Goal: Task Accomplishment & Management: Complete application form

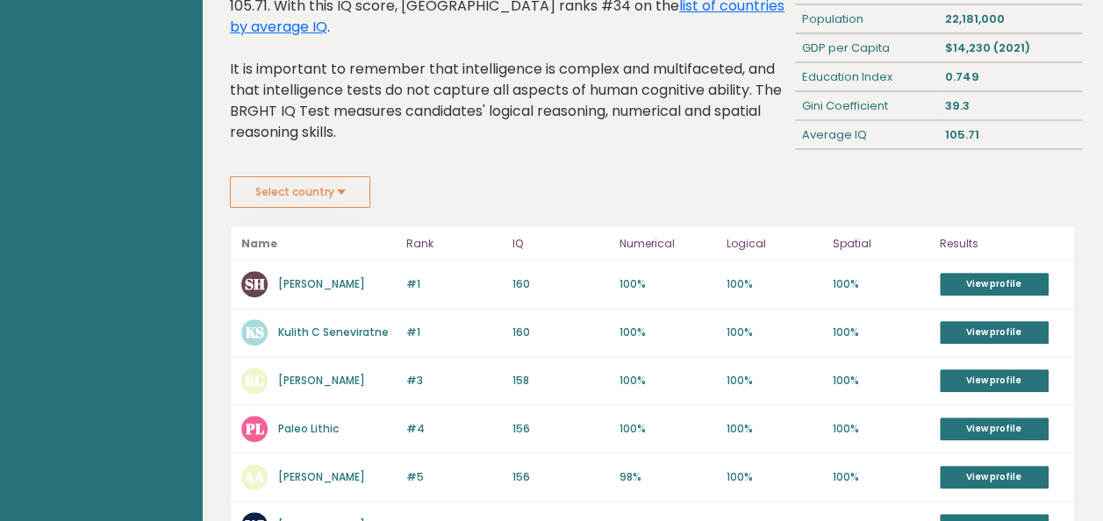
scroll to position [151, 0]
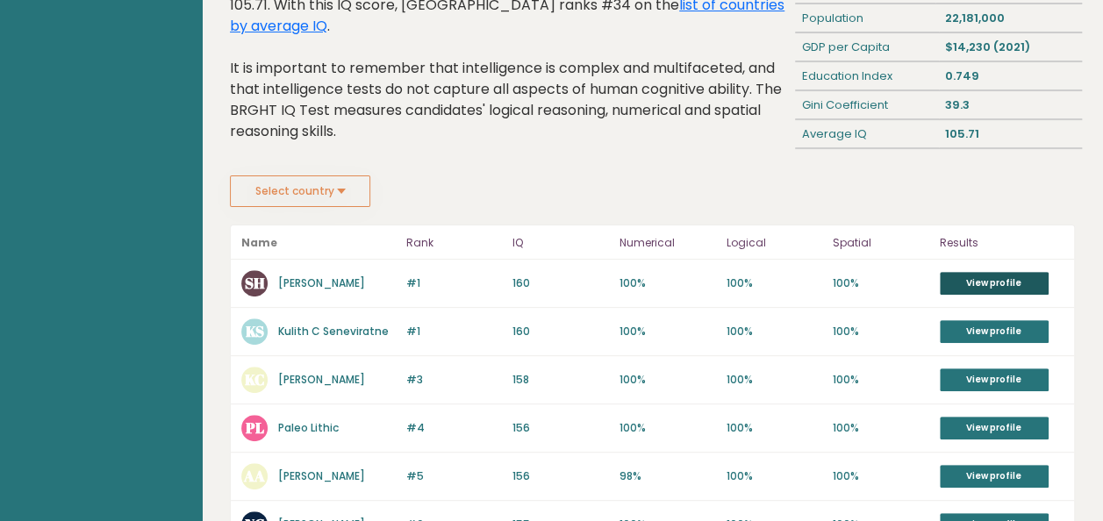
click at [955, 274] on link "View profile" at bounding box center [993, 283] width 109 height 23
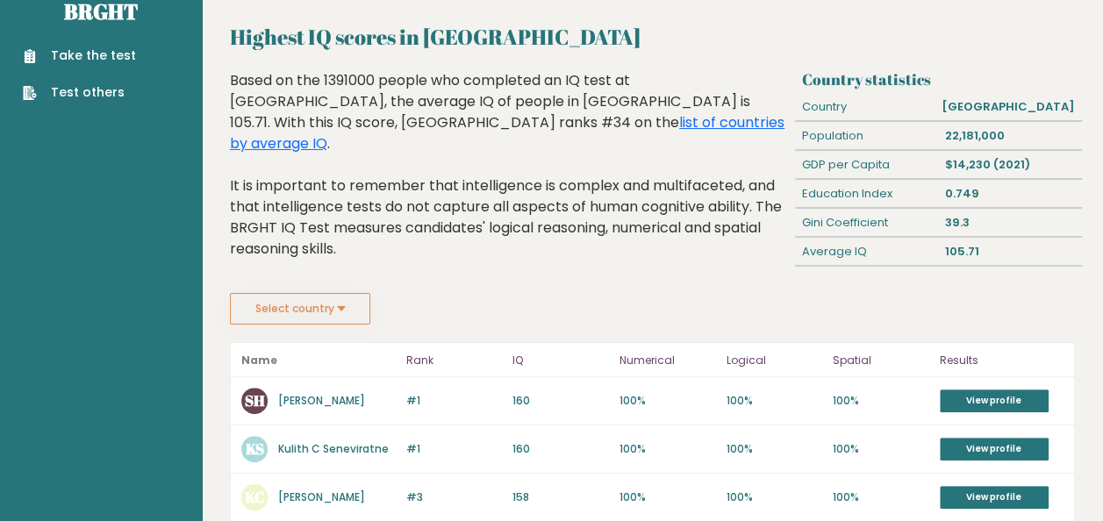
scroll to position [0, 0]
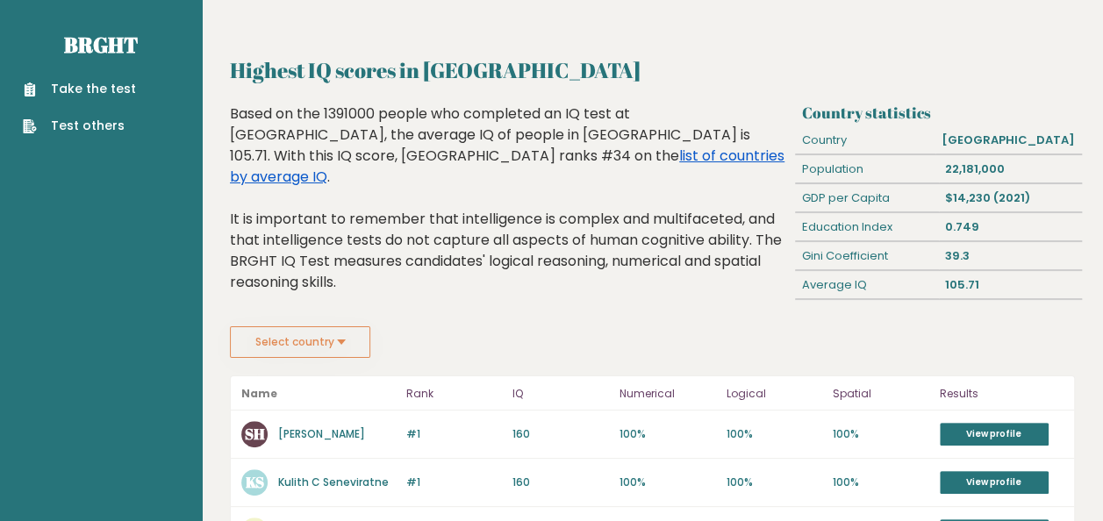
click at [345, 153] on link "list of countries by average IQ" at bounding box center [507, 166] width 554 height 41
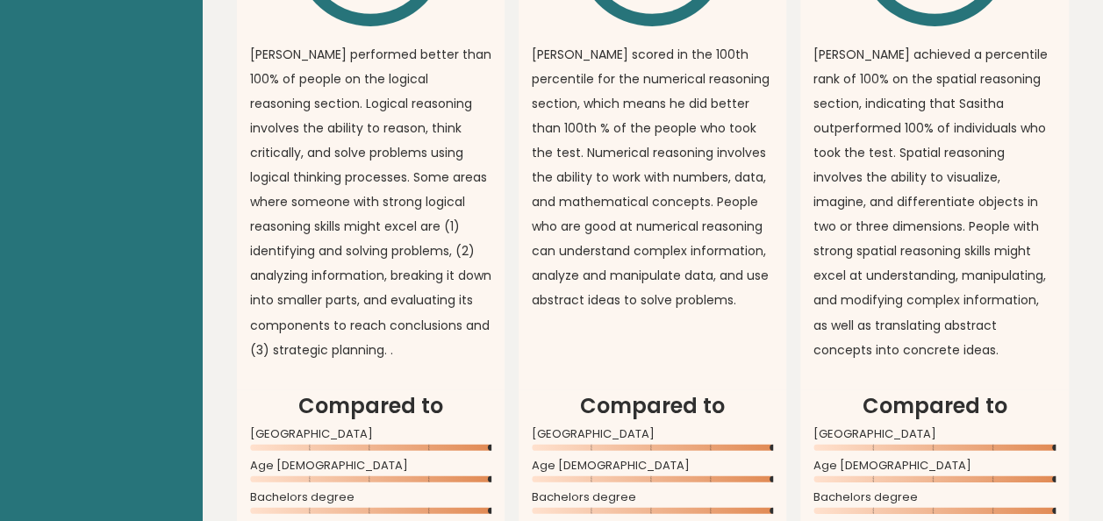
scroll to position [1328, 0]
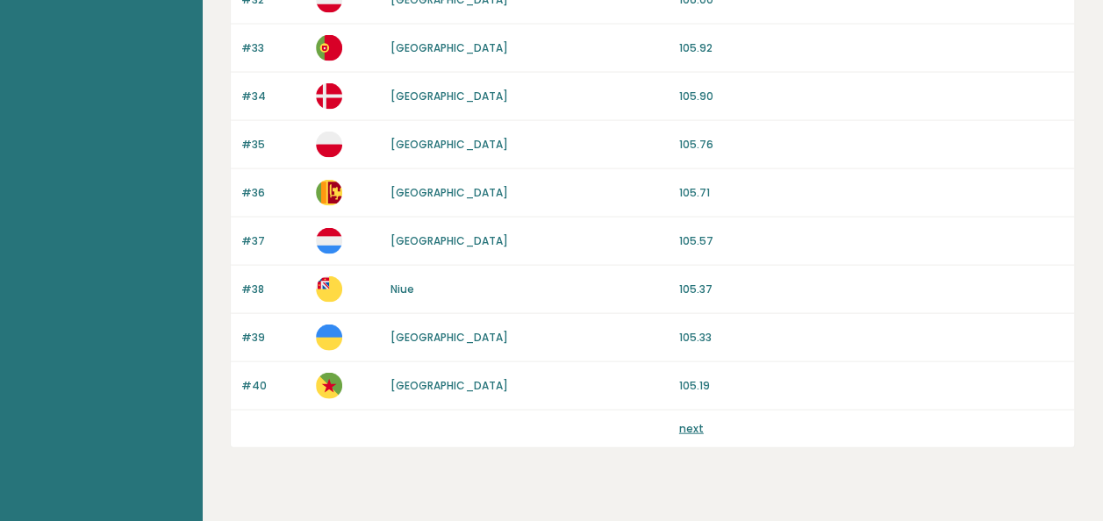
scroll to position [1765, 0]
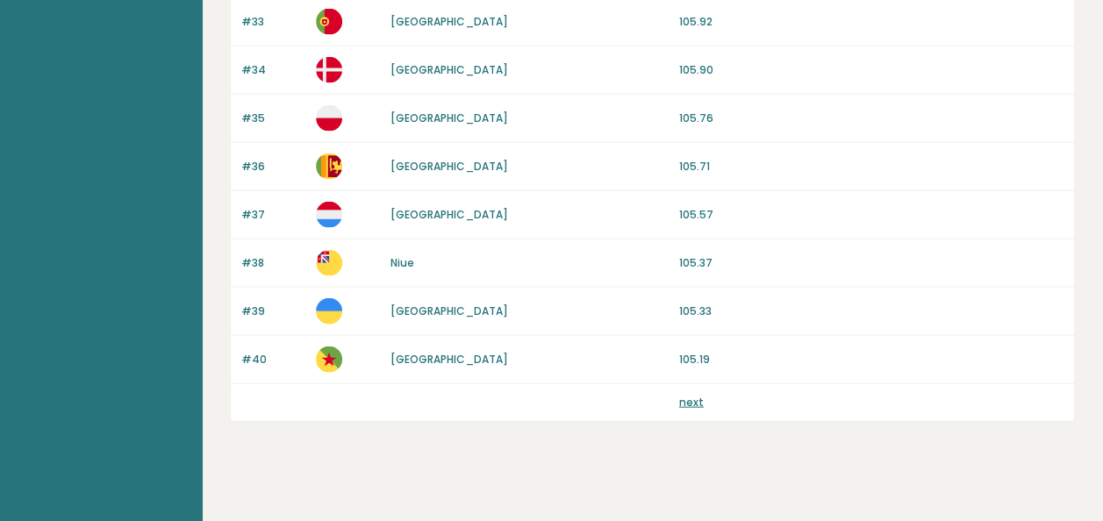
click at [679, 384] on div "next" at bounding box center [652, 402] width 843 height 37
click at [687, 395] on link "next" at bounding box center [691, 402] width 25 height 15
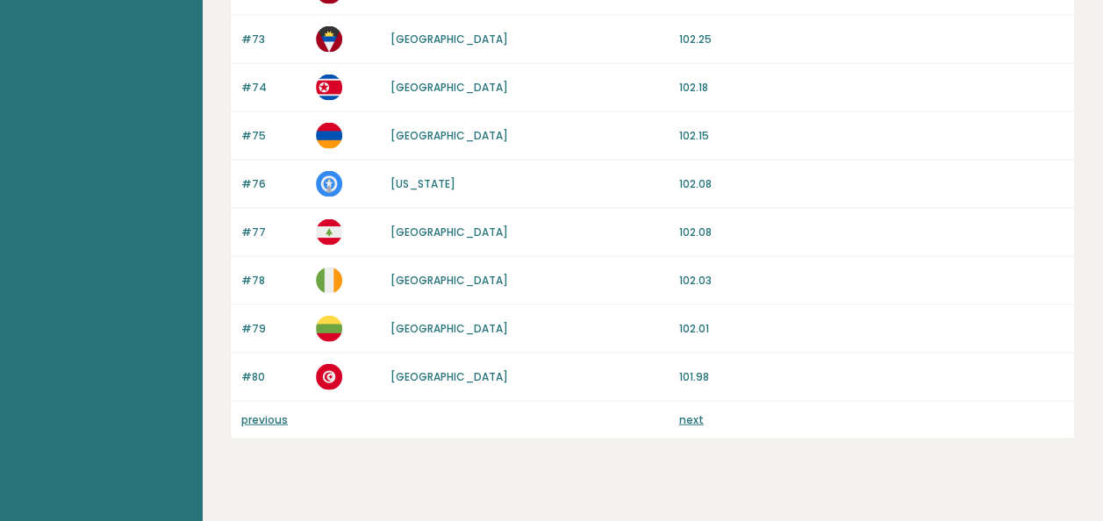
scroll to position [1765, 0]
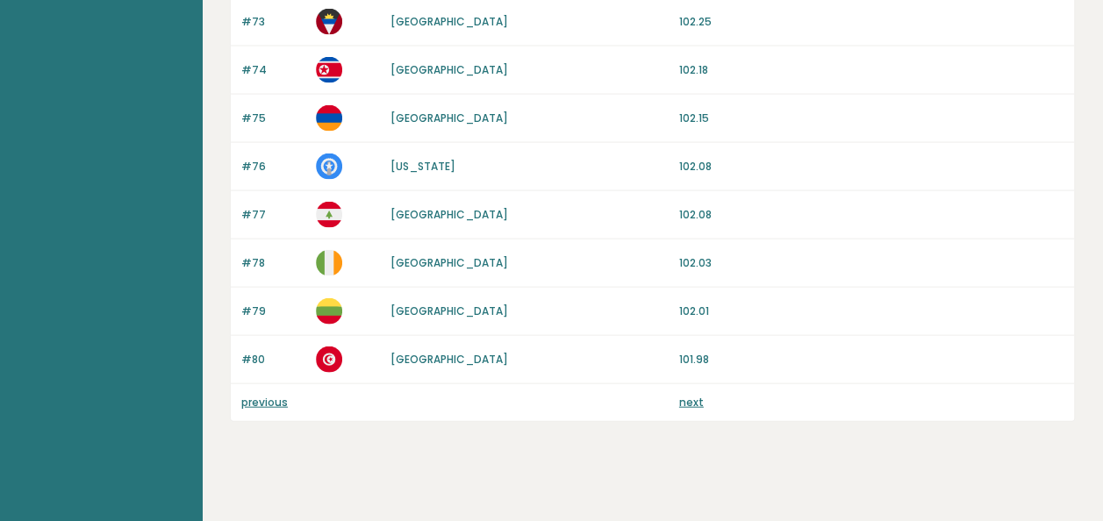
click at [698, 395] on link "next" at bounding box center [691, 402] width 25 height 15
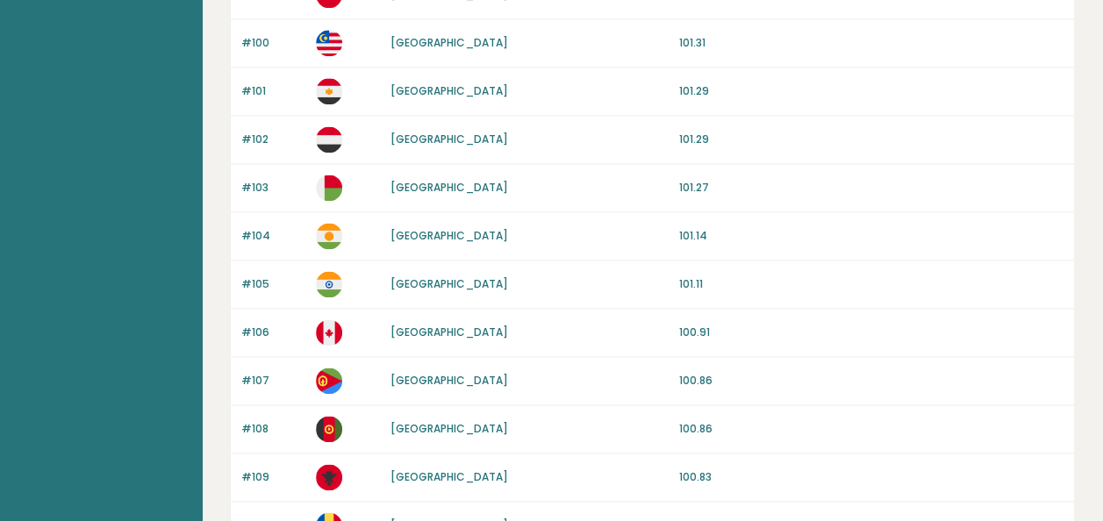
scroll to position [1120, 0]
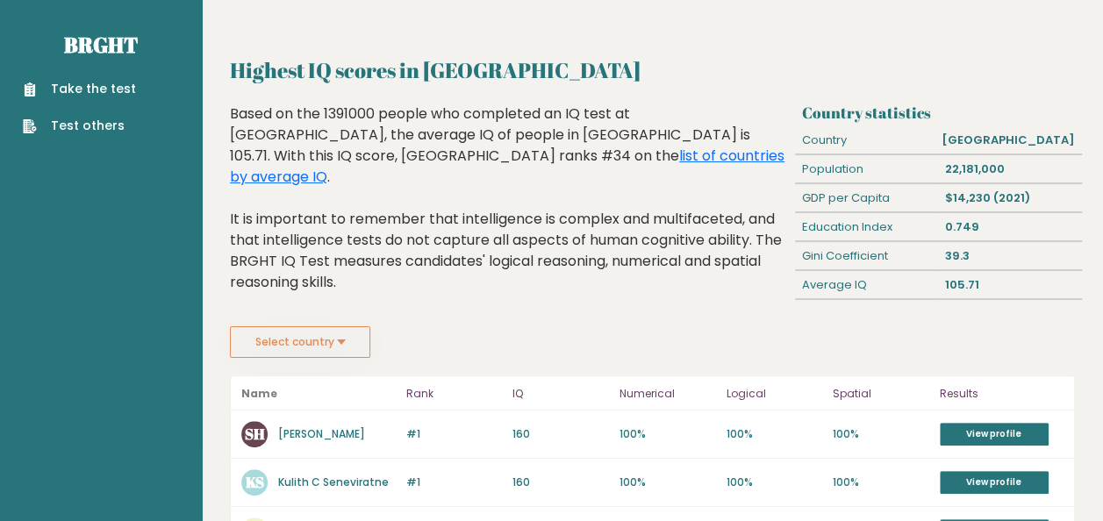
click at [93, 81] on link "Take the test" at bounding box center [79, 89] width 113 height 18
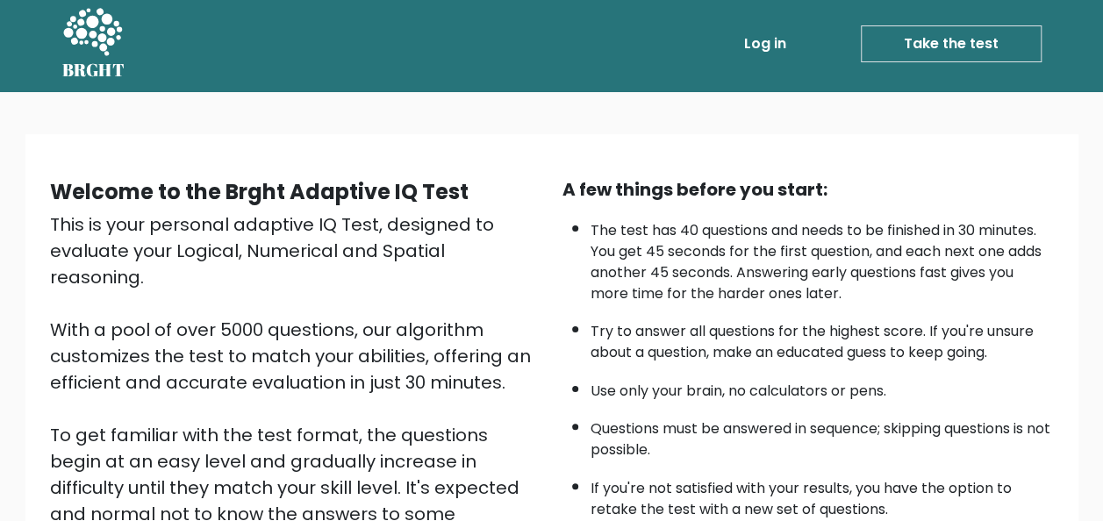
scroll to position [282, 0]
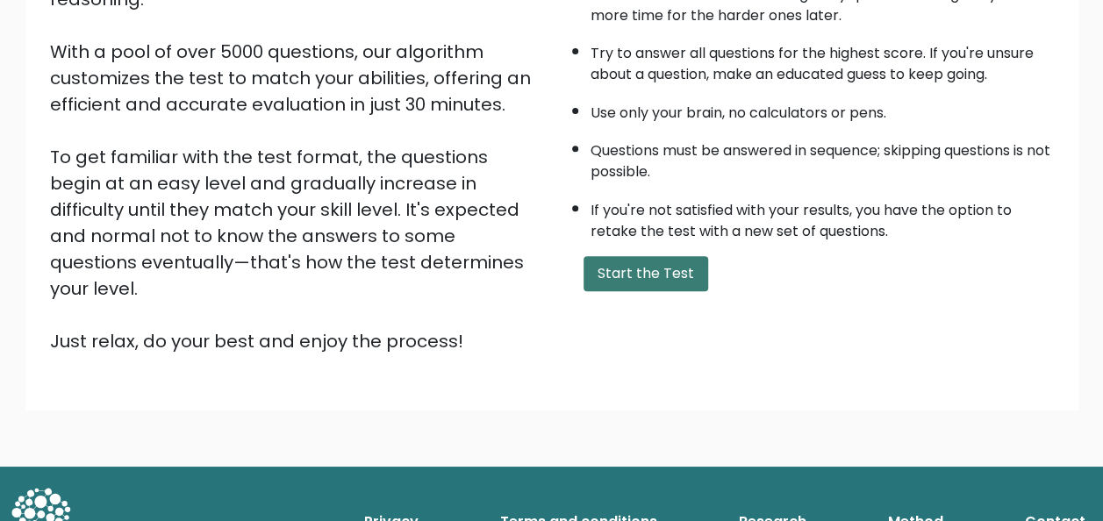
click at [674, 256] on button "Start the Test" at bounding box center [645, 273] width 125 height 35
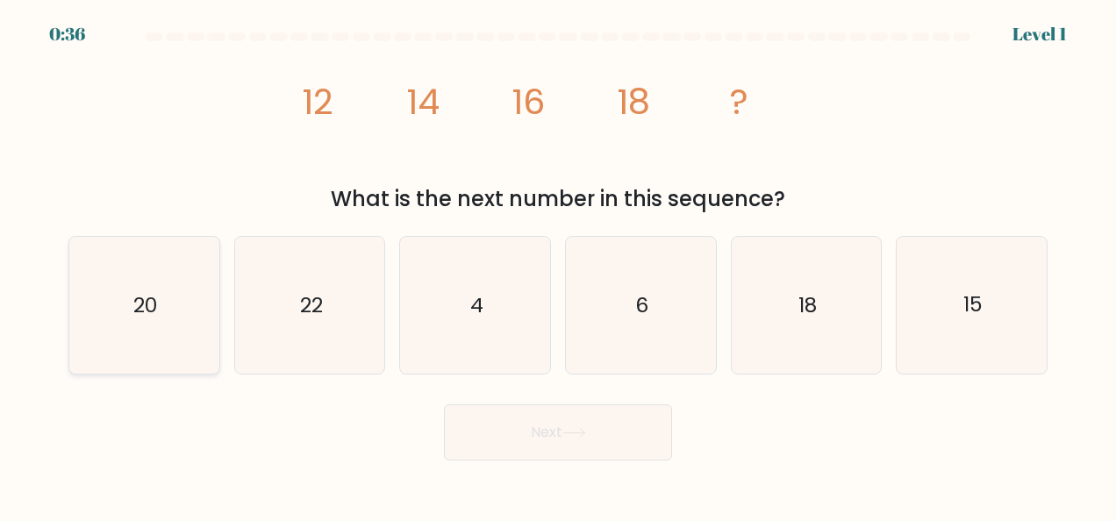
click at [110, 311] on icon "20" at bounding box center [143, 305] width 137 height 137
click at [558, 265] on input "a. 20" at bounding box center [558, 262] width 1 height 4
radio input "true"
click at [572, 417] on button "Next" at bounding box center [558, 432] width 228 height 56
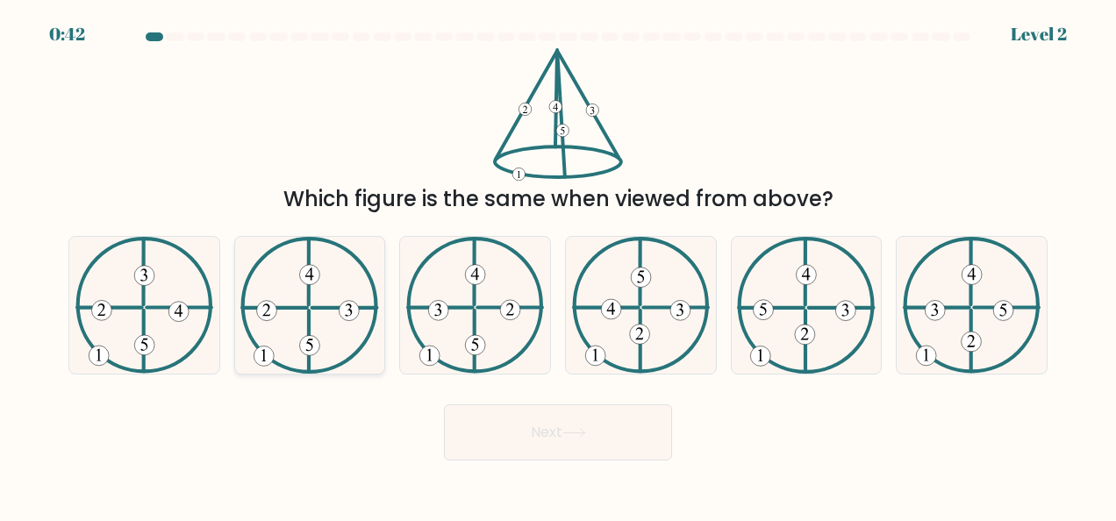
click at [291, 314] on icon at bounding box center [309, 305] width 138 height 137
click at [558, 265] on input "b." at bounding box center [558, 262] width 1 height 4
radio input "true"
click at [532, 442] on button "Next" at bounding box center [558, 432] width 228 height 56
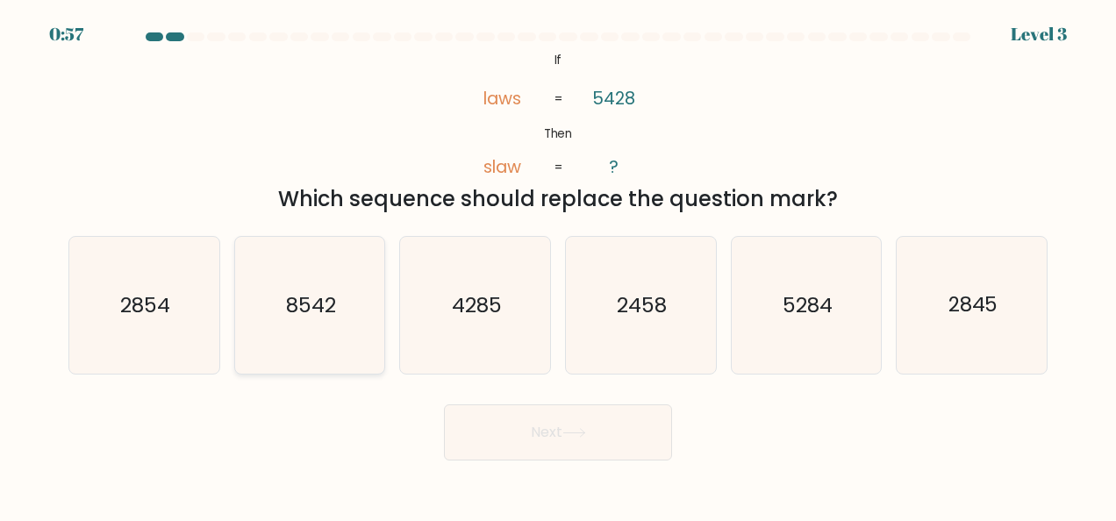
click at [312, 298] on text "8542" at bounding box center [311, 305] width 50 height 28
click at [558, 265] on input "b. 8542" at bounding box center [558, 262] width 1 height 4
radio input "true"
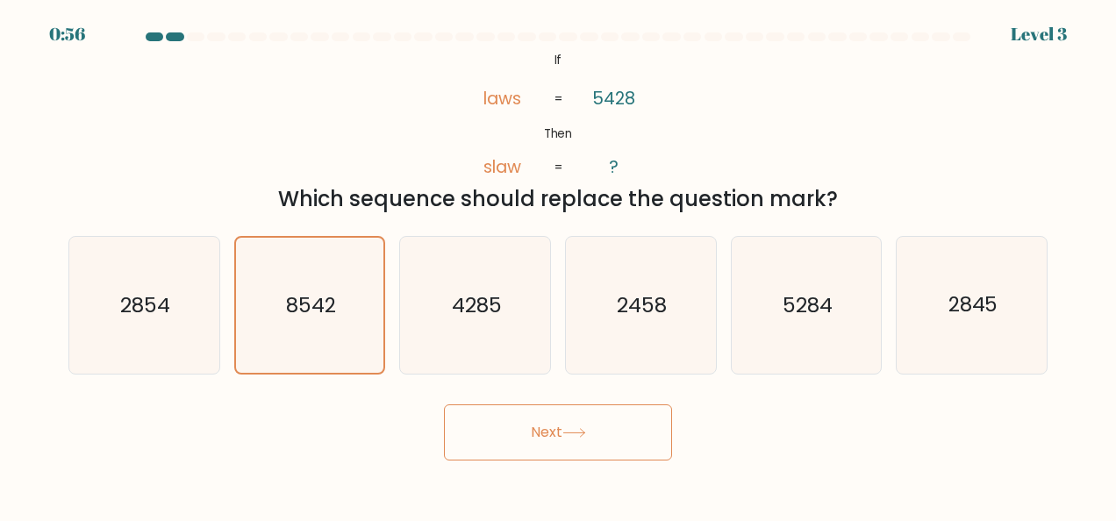
click at [536, 443] on button "Next" at bounding box center [558, 432] width 228 height 56
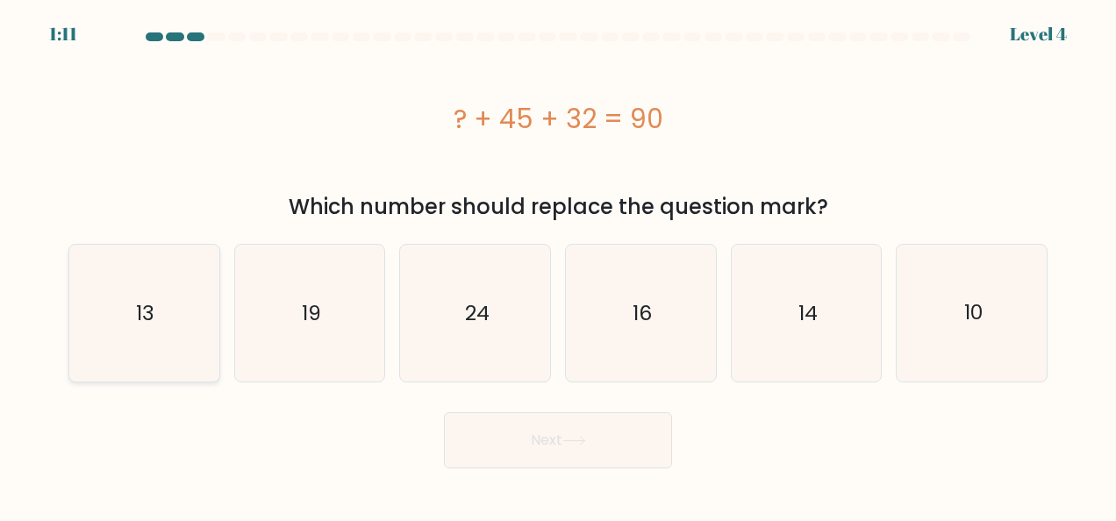
click at [168, 337] on icon "13" at bounding box center [143, 313] width 137 height 137
click at [558, 265] on input "a. 13" at bounding box center [558, 262] width 1 height 4
radio input "true"
click at [527, 439] on button "Next" at bounding box center [558, 440] width 228 height 56
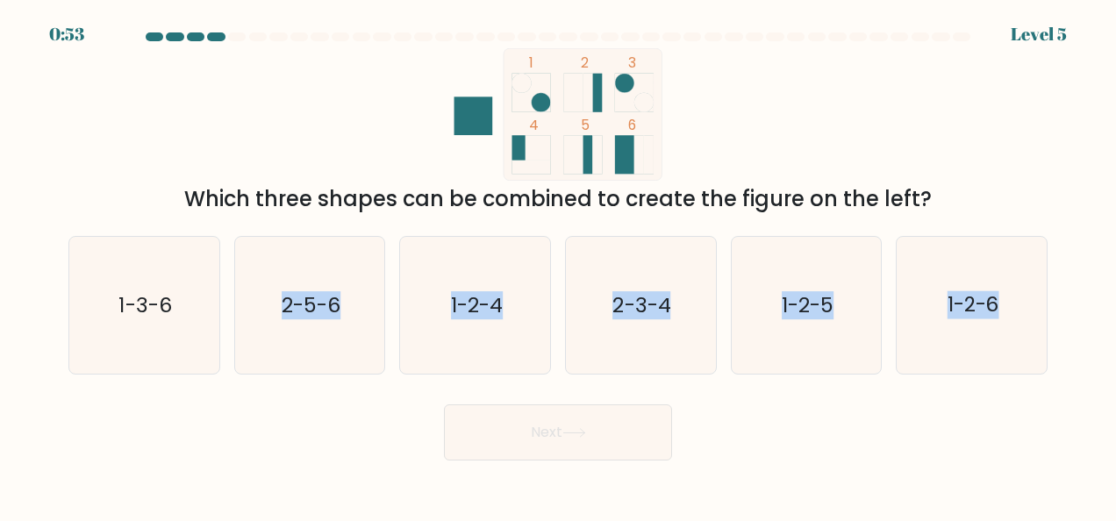
drag, startPoint x: 286, startPoint y: 325, endPoint x: 272, endPoint y: 392, distance: 68.1
click at [272, 392] on form at bounding box center [558, 246] width 1116 height 428
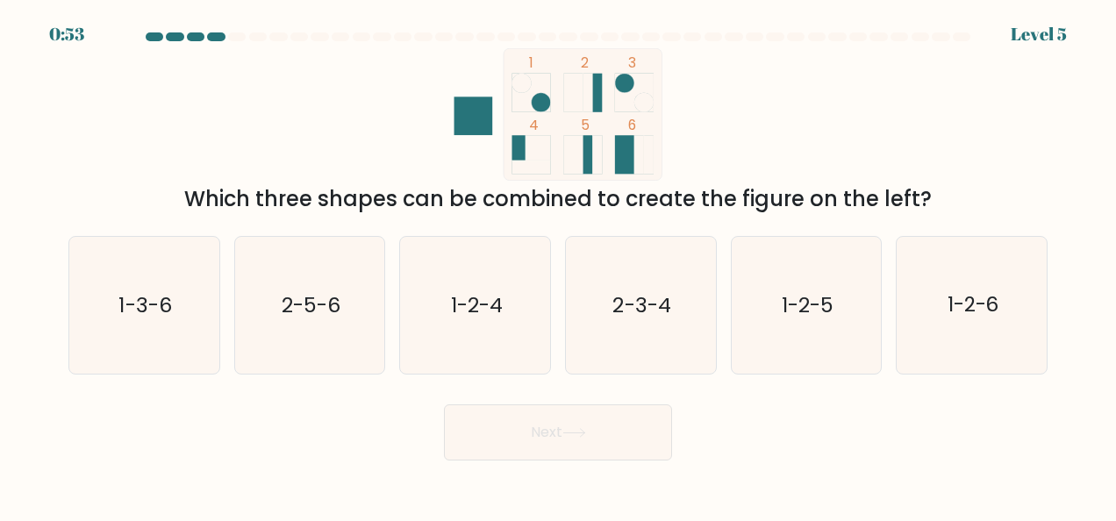
click at [272, 392] on form at bounding box center [558, 246] width 1116 height 428
click at [296, 328] on icon "2-5-6" at bounding box center [309, 305] width 137 height 137
click at [558, 265] on input "b. 2-5-6" at bounding box center [558, 262] width 1 height 4
radio input "true"
click at [467, 423] on button "Next" at bounding box center [558, 432] width 228 height 56
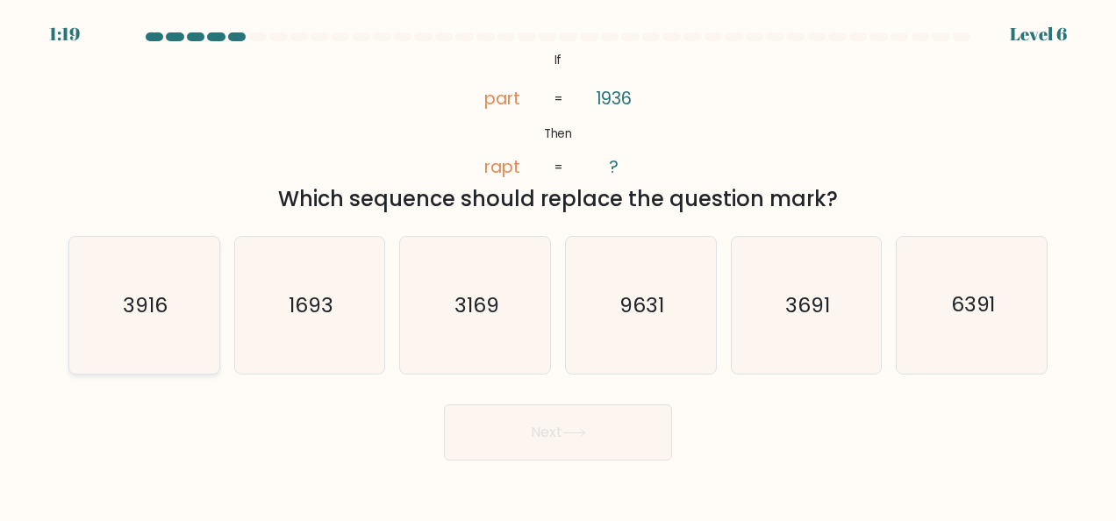
click at [114, 304] on icon "3916" at bounding box center [143, 305] width 137 height 137
click at [558, 265] on input "a. 3916" at bounding box center [558, 262] width 1 height 4
radio input "true"
click at [525, 439] on button "Next" at bounding box center [558, 432] width 228 height 56
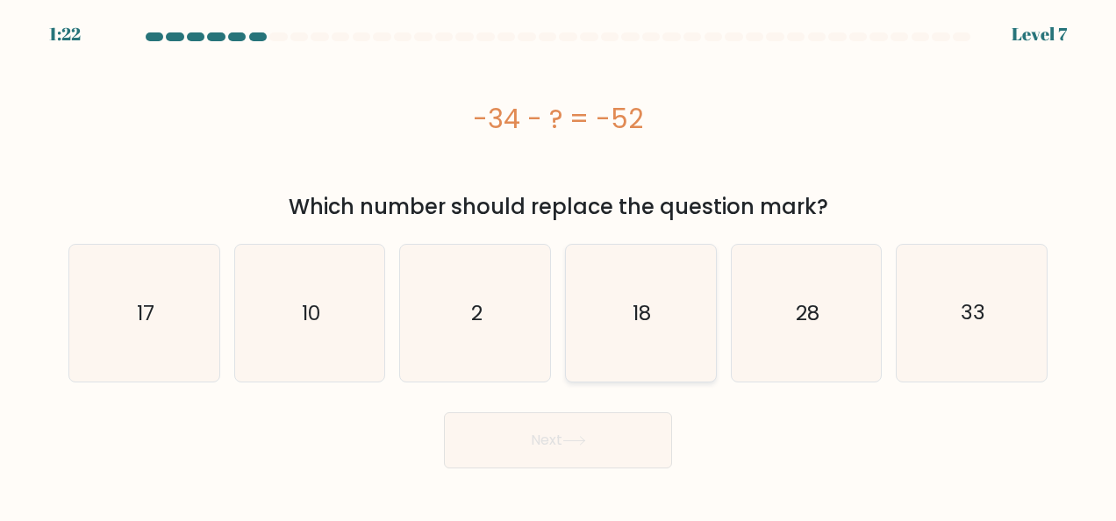
click at [682, 329] on icon "18" at bounding box center [640, 313] width 137 height 137
click at [559, 265] on input "d. 18" at bounding box center [558, 262] width 1 height 4
radio input "true"
click at [628, 454] on button "Next" at bounding box center [558, 440] width 228 height 56
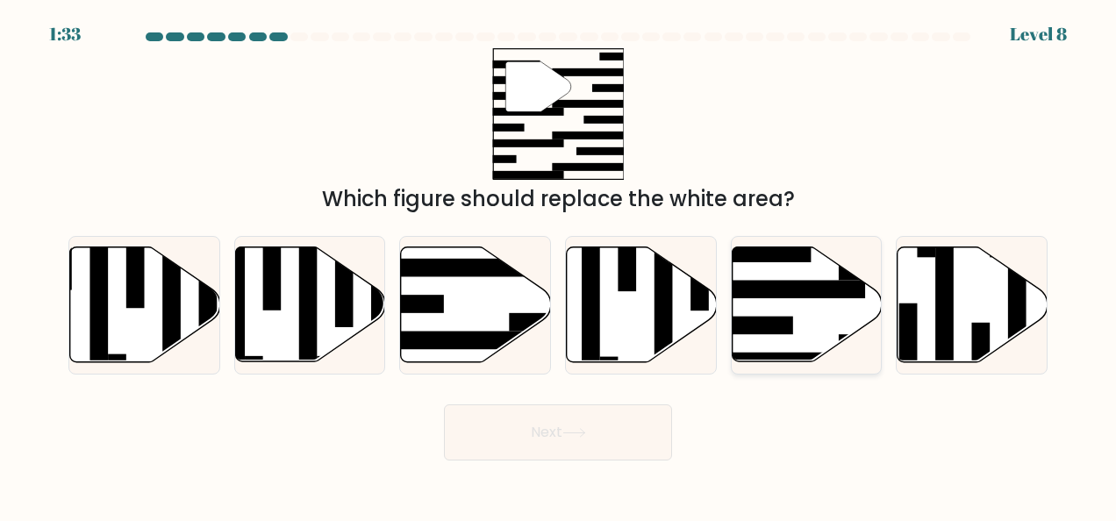
click at [788, 323] on rect at bounding box center [748, 326] width 90 height 18
click at [559, 265] on input "e." at bounding box center [558, 262] width 1 height 4
radio input "true"
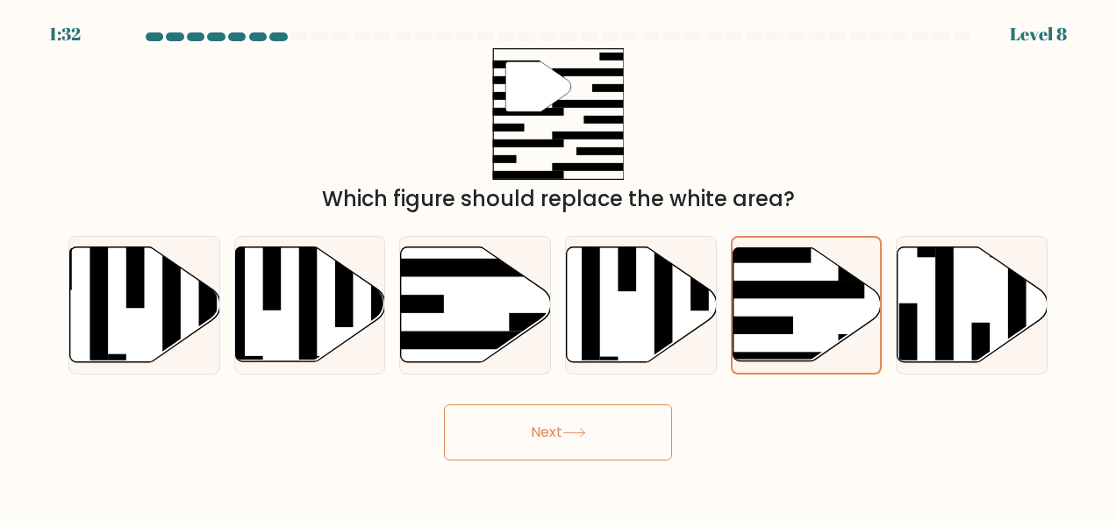
click at [558, 435] on button "Next" at bounding box center [558, 432] width 228 height 56
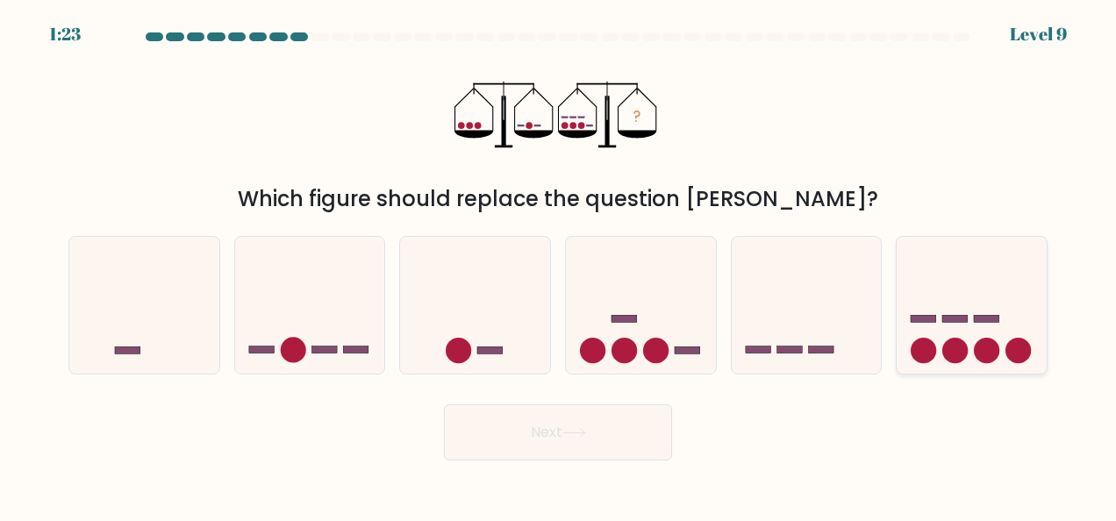
click at [1016, 330] on icon at bounding box center [971, 305] width 150 height 124
click at [559, 265] on input "f." at bounding box center [558, 262] width 1 height 4
radio input "true"
click at [639, 445] on button "Next" at bounding box center [558, 432] width 228 height 56
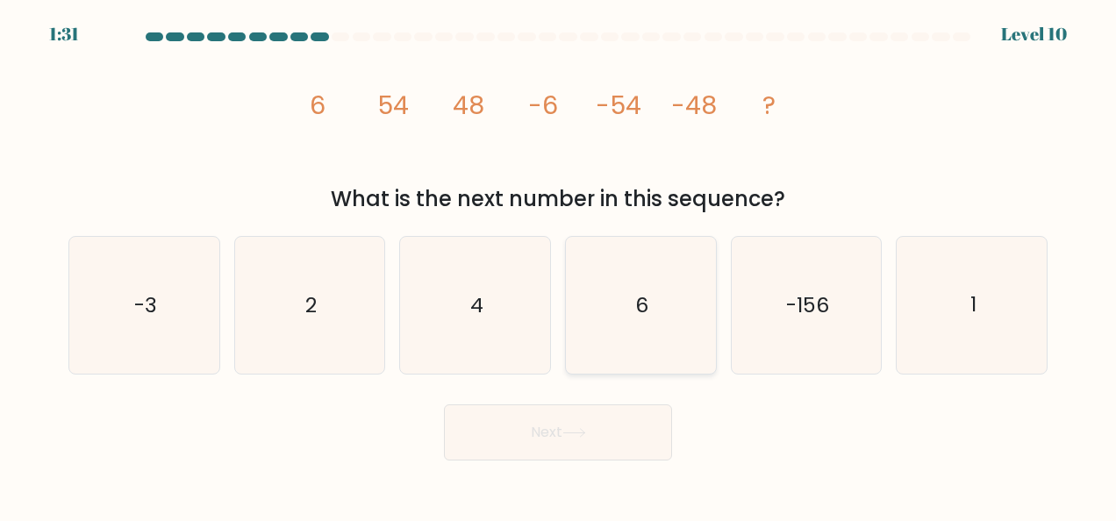
click at [641, 306] on text "6" at bounding box center [641, 305] width 13 height 28
click at [559, 265] on input "d. 6" at bounding box center [558, 262] width 1 height 4
radio input "true"
click at [586, 425] on button "Next" at bounding box center [558, 432] width 228 height 56
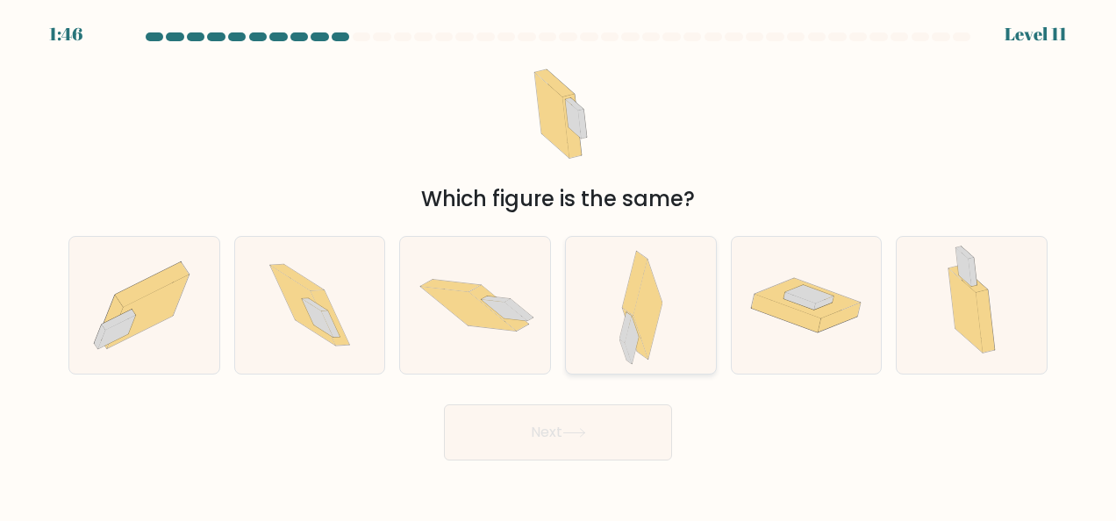
click at [639, 270] on icon at bounding box center [634, 284] width 25 height 64
click at [559, 265] on input "d." at bounding box center [558, 262] width 1 height 4
radio input "true"
click at [514, 439] on button "Next" at bounding box center [558, 432] width 228 height 56
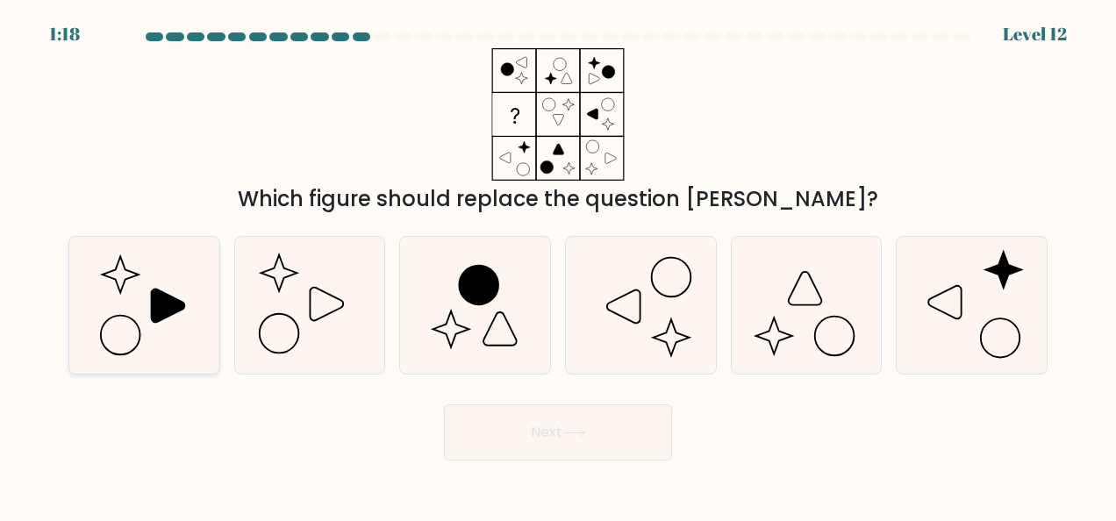
click at [136, 337] on icon at bounding box center [143, 305] width 137 height 137
click at [558, 265] on input "a." at bounding box center [558, 262] width 1 height 4
radio input "true"
click at [530, 426] on button "Next" at bounding box center [558, 432] width 228 height 56
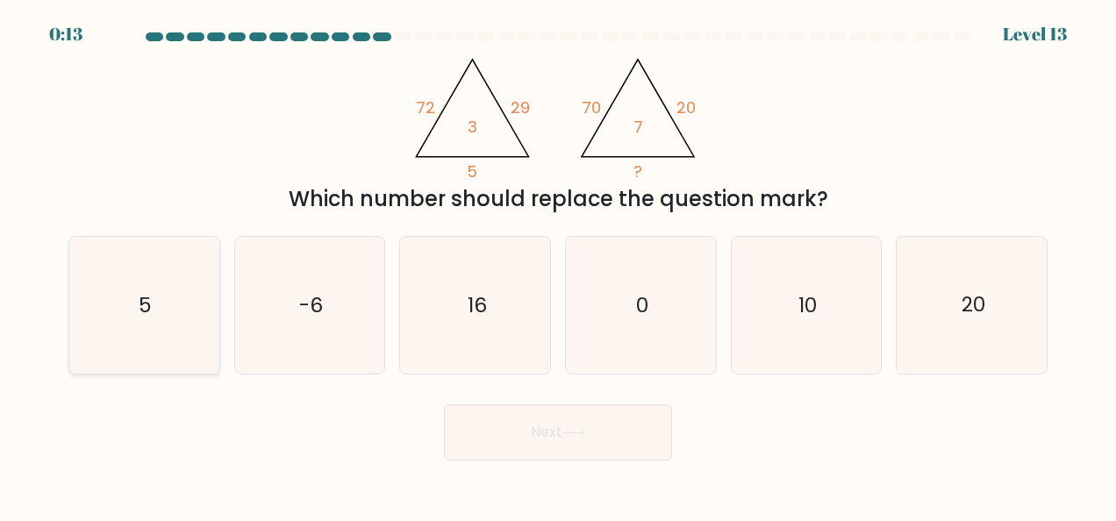
click at [125, 323] on icon "5" at bounding box center [143, 305] width 137 height 137
click at [558, 265] on input "a. 5" at bounding box center [558, 262] width 1 height 4
radio input "true"
click at [508, 430] on button "Next" at bounding box center [558, 432] width 228 height 56
